Goal: Navigation & Orientation: Find specific page/section

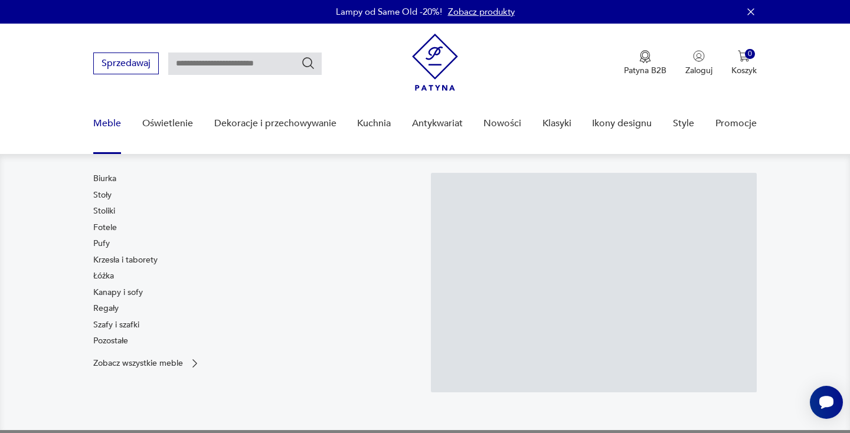
click at [114, 125] on link "Meble" at bounding box center [107, 123] width 28 height 45
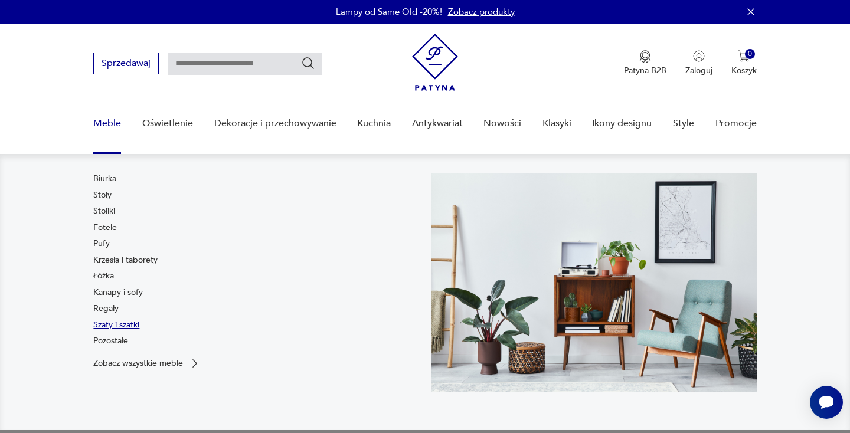
click at [107, 323] on link "Szafy i szafki" at bounding box center [116, 326] width 46 height 12
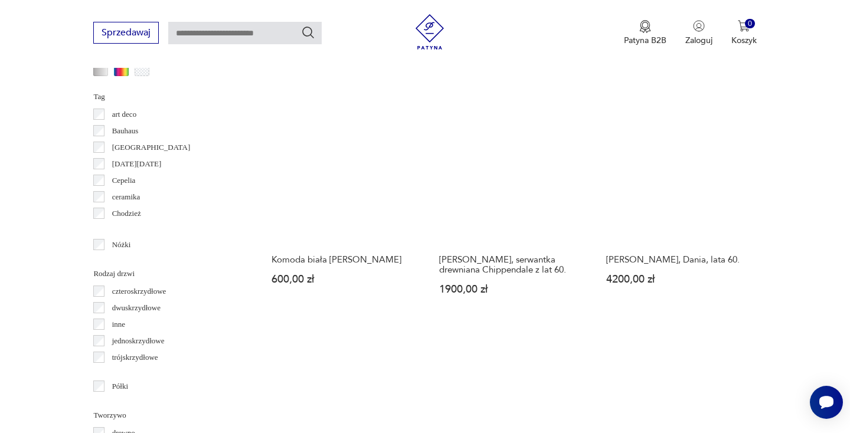
scroll to position [1256, 0]
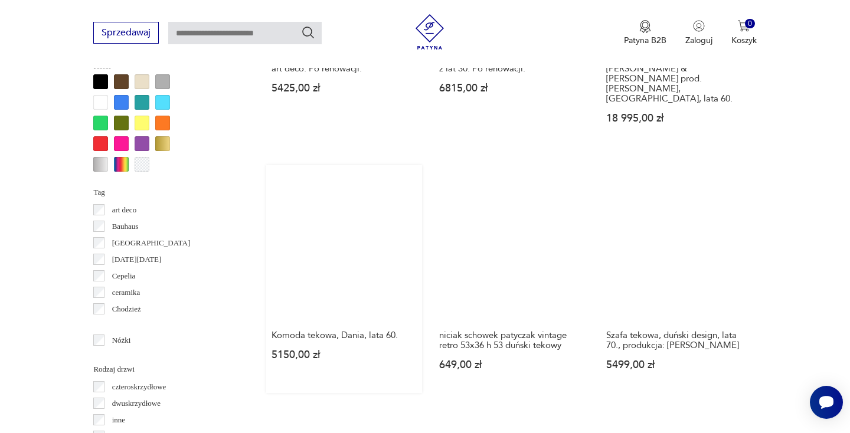
scroll to position [1154, 0]
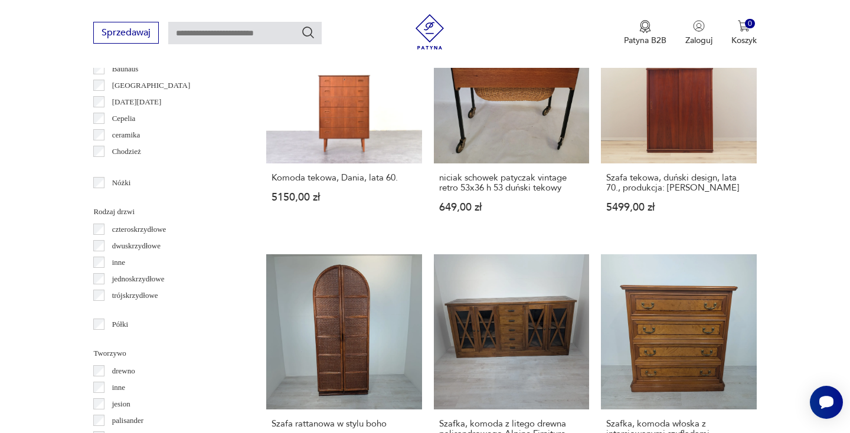
scroll to position [1291, 0]
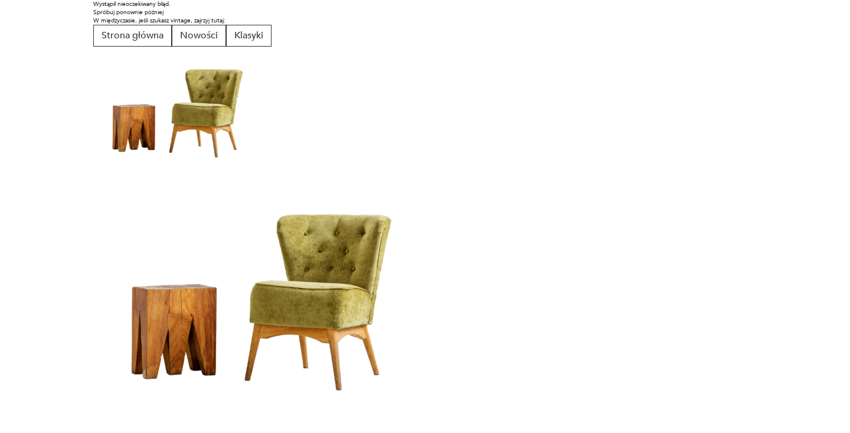
scroll to position [0, 0]
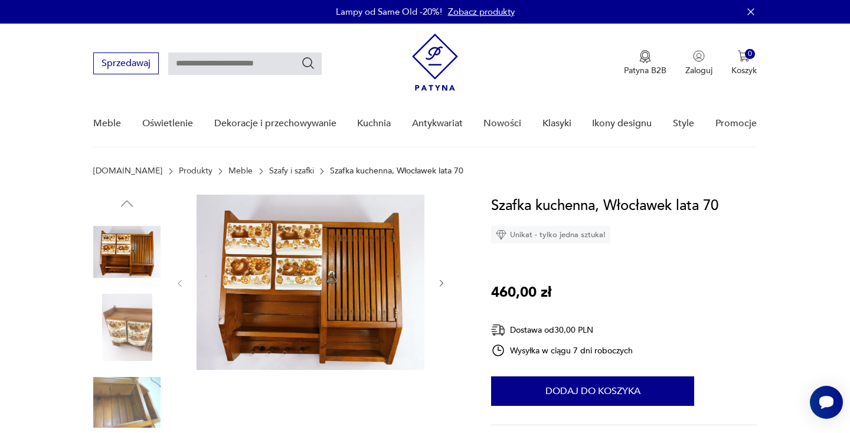
click at [122, 398] on img at bounding box center [126, 402] width 67 height 67
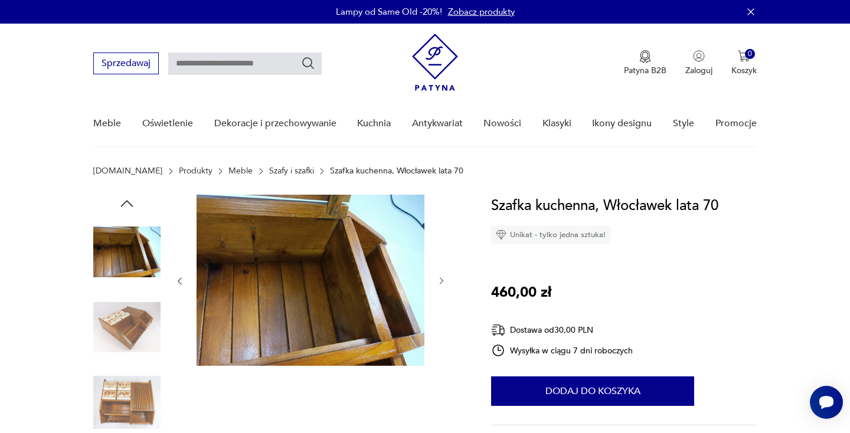
click at [123, 305] on img at bounding box center [126, 327] width 67 height 67
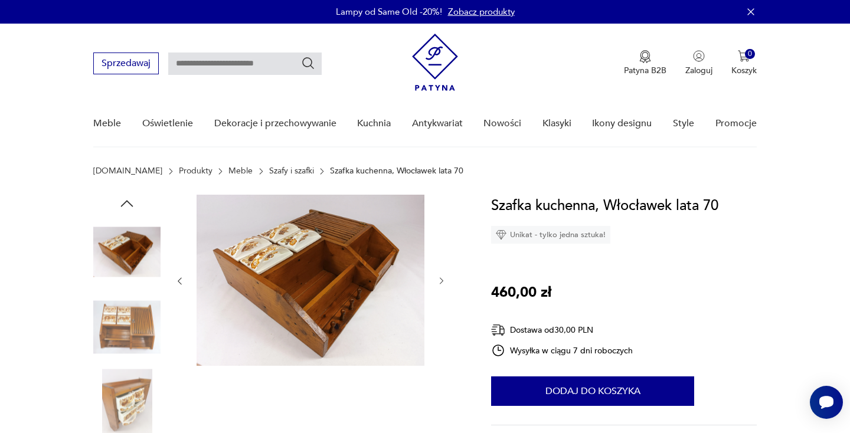
click at [116, 263] on img at bounding box center [126, 252] width 67 height 67
click at [125, 249] on img at bounding box center [126, 252] width 67 height 67
